Goal: Transaction & Acquisition: Purchase product/service

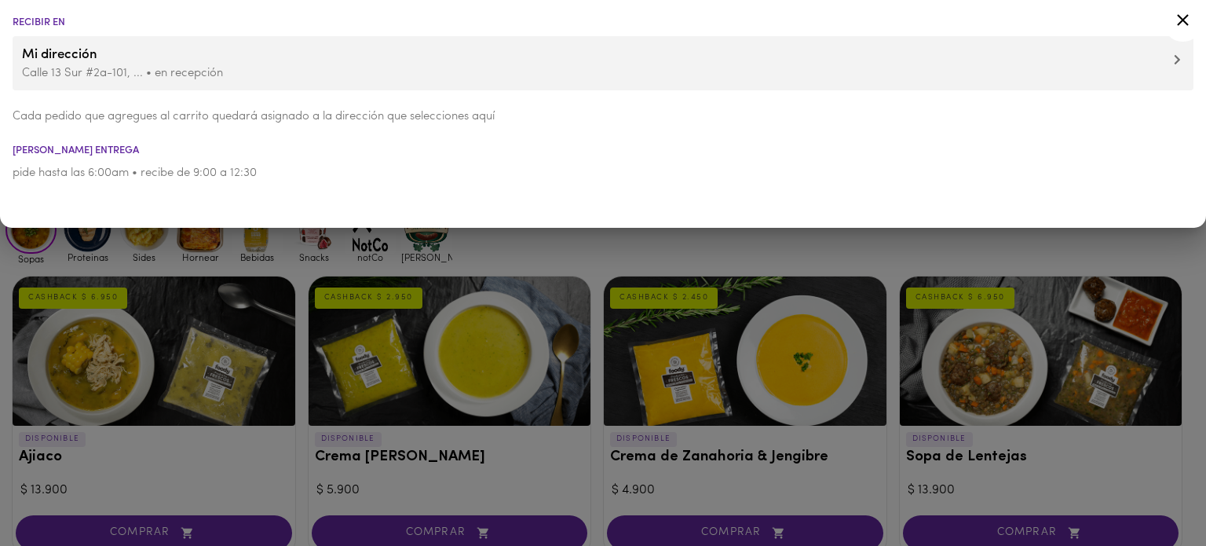
click at [1174, 58] on icon at bounding box center [1176, 59] width 5 height 9
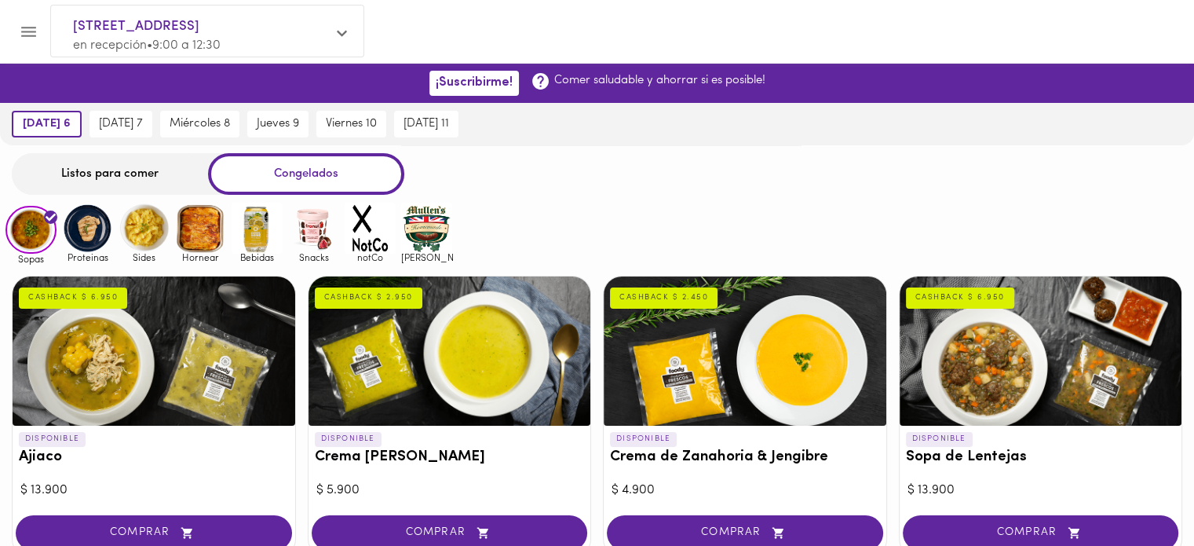
click at [895, 203] on div "Sopas Proteinas Sides Hornear Bebidas Snacks notCo [PERSON_NAME]" at bounding box center [597, 233] width 1194 height 61
click at [341, 35] on icon at bounding box center [342, 34] width 10 height 6
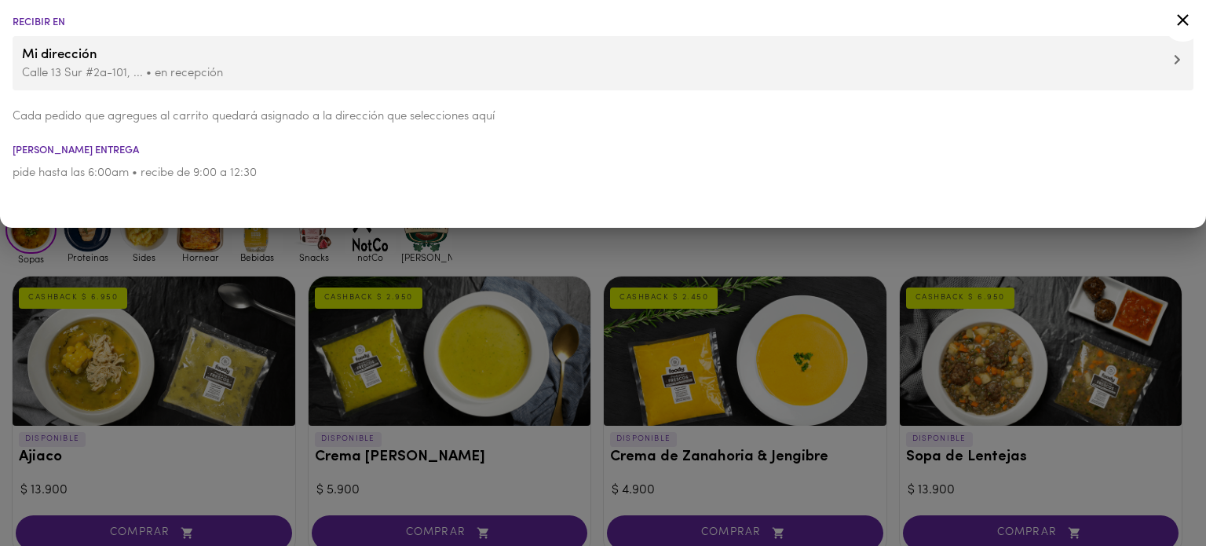
click at [341, 35] on ul "Recibir en Mi dirección [STREET_ADDRESS], ... • en recepción Cada pedido que ag…" at bounding box center [603, 99] width 1206 height 198
